Goal: Use online tool/utility

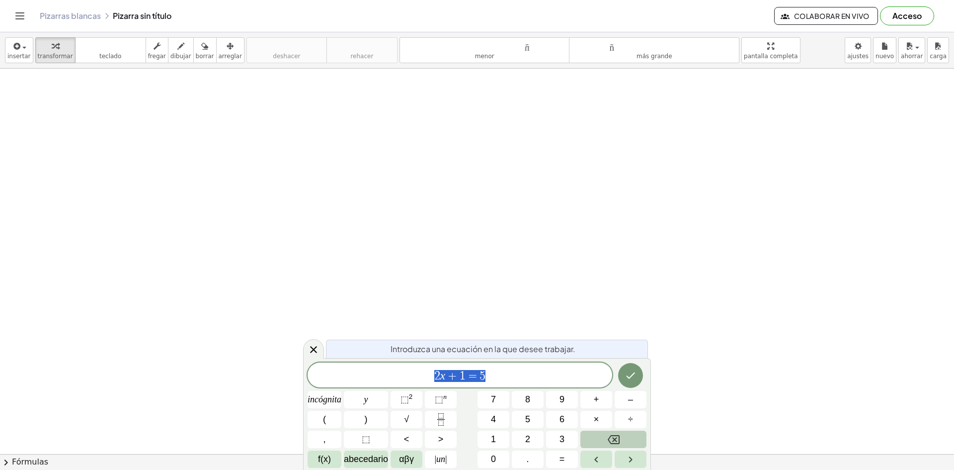
click at [603, 440] on button "Retroceso" at bounding box center [613, 438] width 66 height 17
click at [177, 50] on icon "button" at bounding box center [180, 46] width 7 height 12
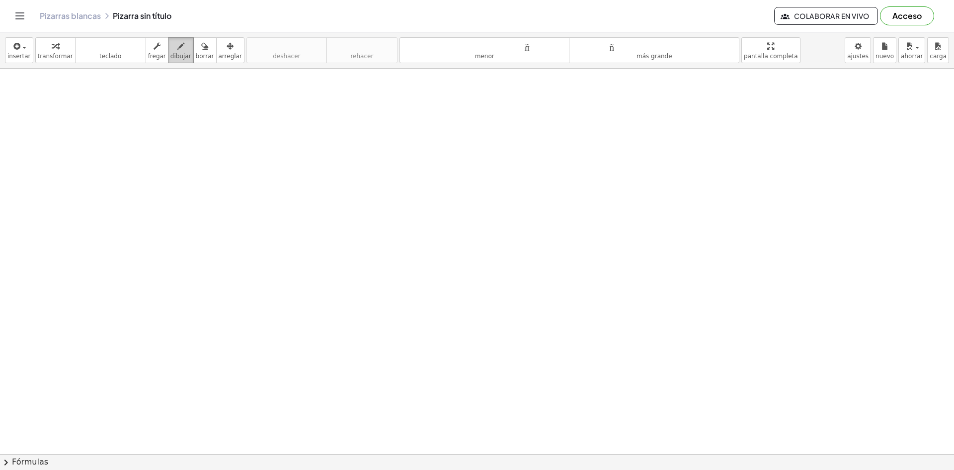
click at [172, 57] on font "dibujar" at bounding box center [180, 56] width 21 height 7
drag, startPoint x: 172, startPoint y: 57, endPoint x: 288, endPoint y: 116, distance: 130.2
click at [255, 124] on div "insertar Seleccione uno: Expresión matemática Función Texto Vídeo de YouTube Gr…" at bounding box center [477, 250] width 954 height 437
drag, startPoint x: 313, startPoint y: 124, endPoint x: 312, endPoint y: 162, distance: 38.3
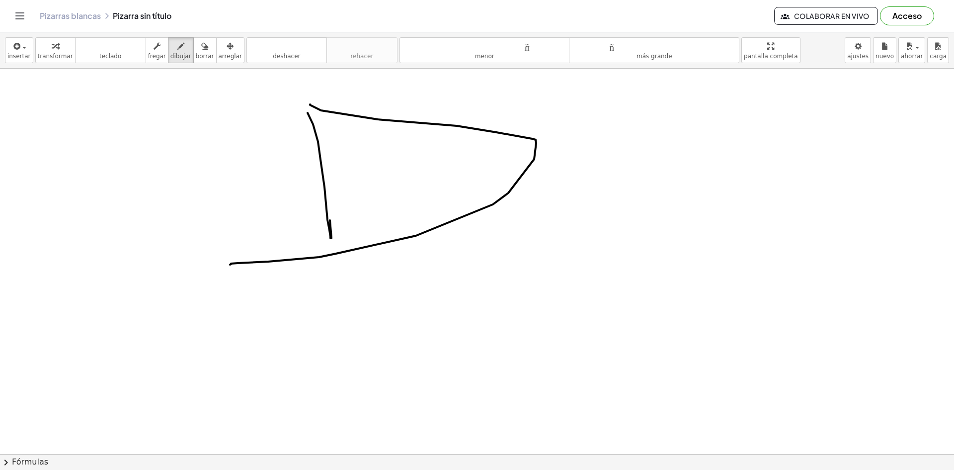
drag, startPoint x: 310, startPoint y: 105, endPoint x: 339, endPoint y: 265, distance: 162.6
drag, startPoint x: 349, startPoint y: 207, endPoint x: 423, endPoint y: 268, distance: 96.7
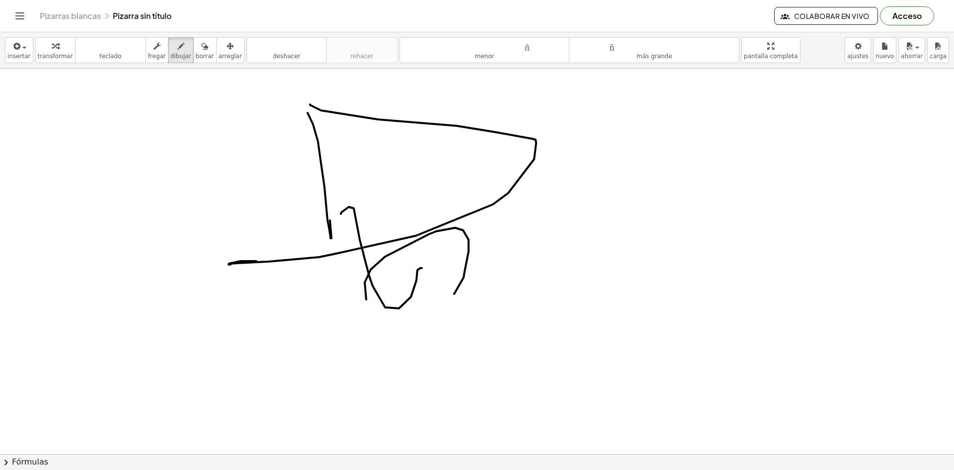
drag, startPoint x: 469, startPoint y: 239, endPoint x: 472, endPoint y: 248, distance: 9.6
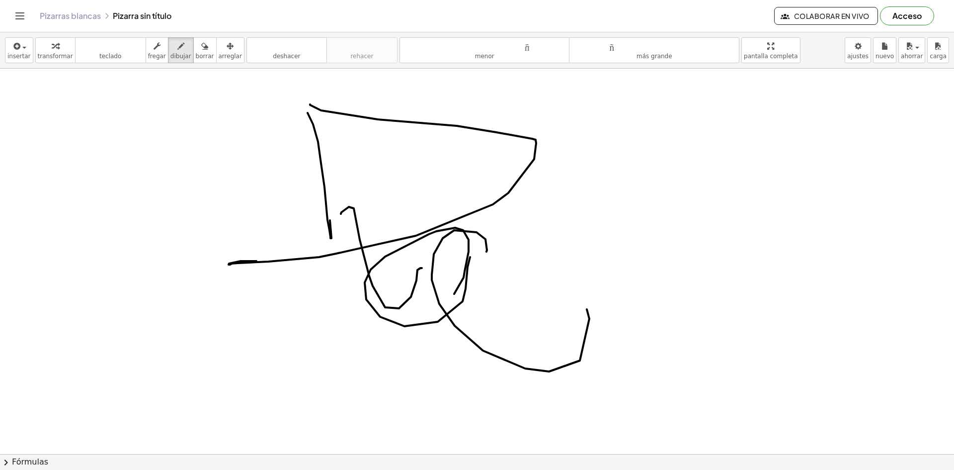
drag, startPoint x: 487, startPoint y: 250, endPoint x: 411, endPoint y: 218, distance: 82.4
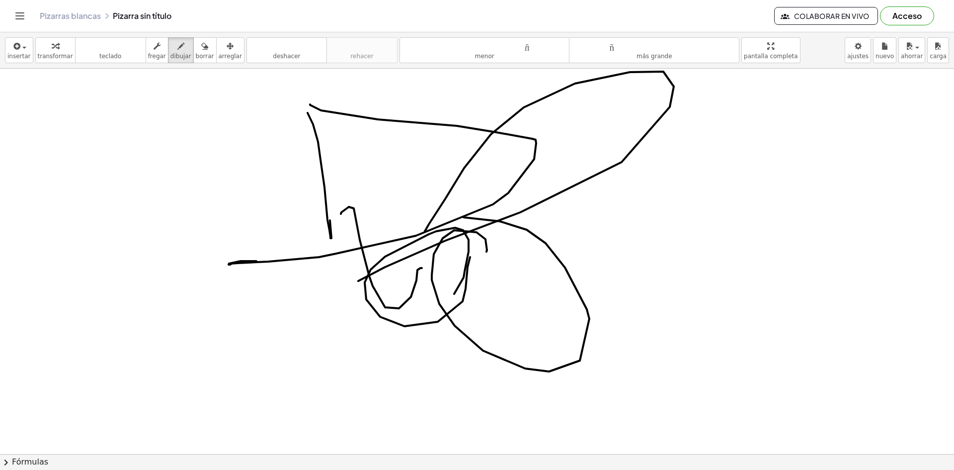
drag, startPoint x: 445, startPoint y: 199, endPoint x: 370, endPoint y: 270, distance: 104.0
drag, startPoint x: 478, startPoint y: 143, endPoint x: 594, endPoint y: 155, distance: 116.3
drag, startPoint x: 542, startPoint y: 179, endPoint x: 655, endPoint y: 95, distance: 141.3
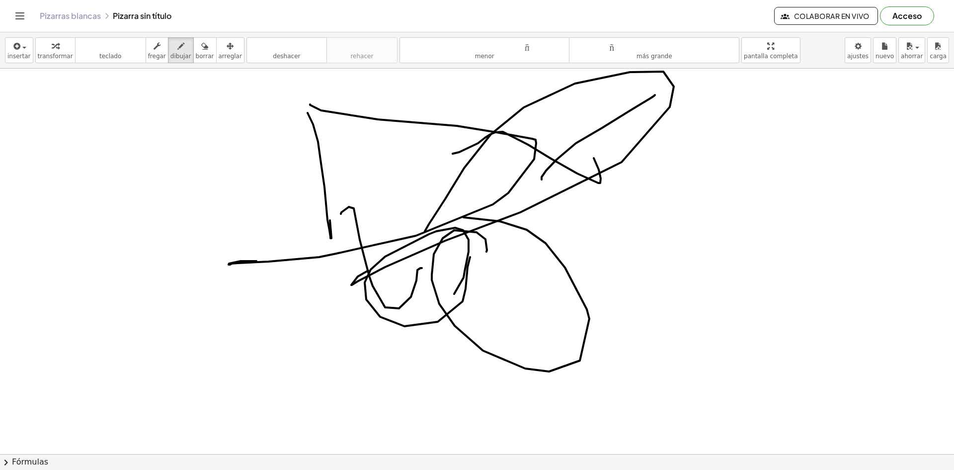
drag, startPoint x: 188, startPoint y: 47, endPoint x: 202, endPoint y: 58, distance: 17.4
click at [201, 48] on icon "button" at bounding box center [204, 46] width 7 height 12
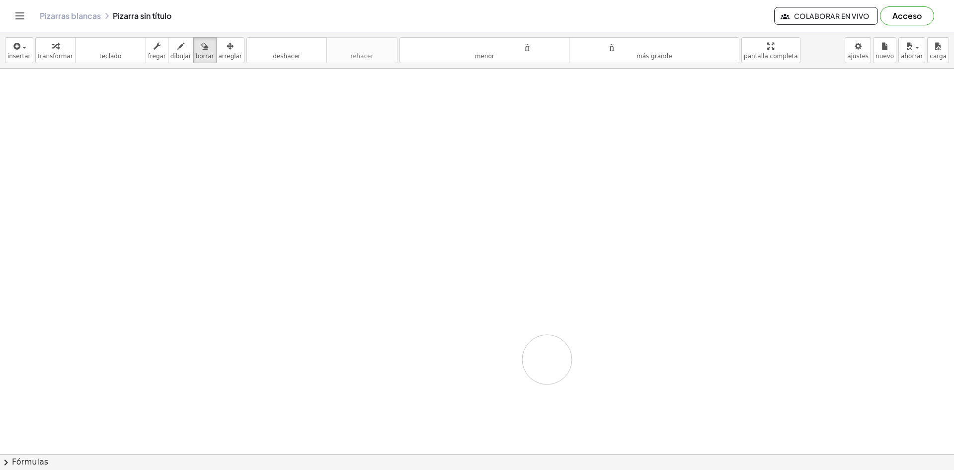
drag, startPoint x: 227, startPoint y: 263, endPoint x: 499, endPoint y: 301, distance: 275.0
